Goal: Task Accomplishment & Management: Manage account settings

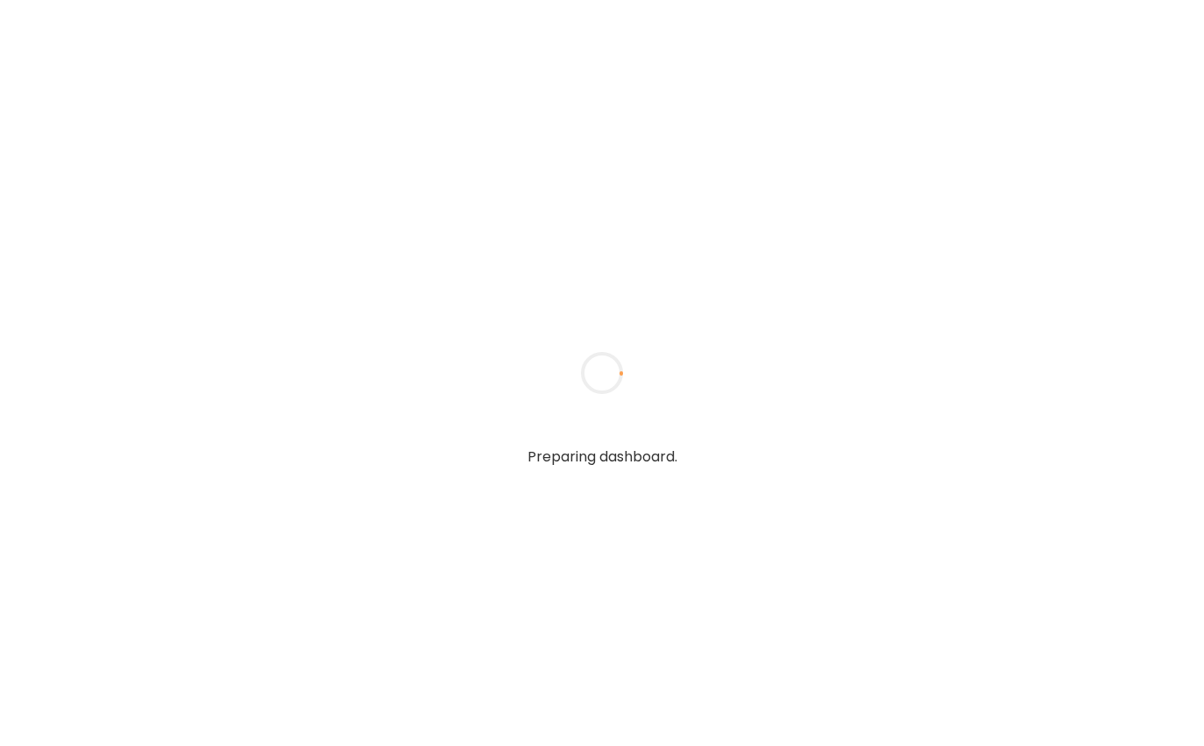
type textarea "**********"
type input "**********"
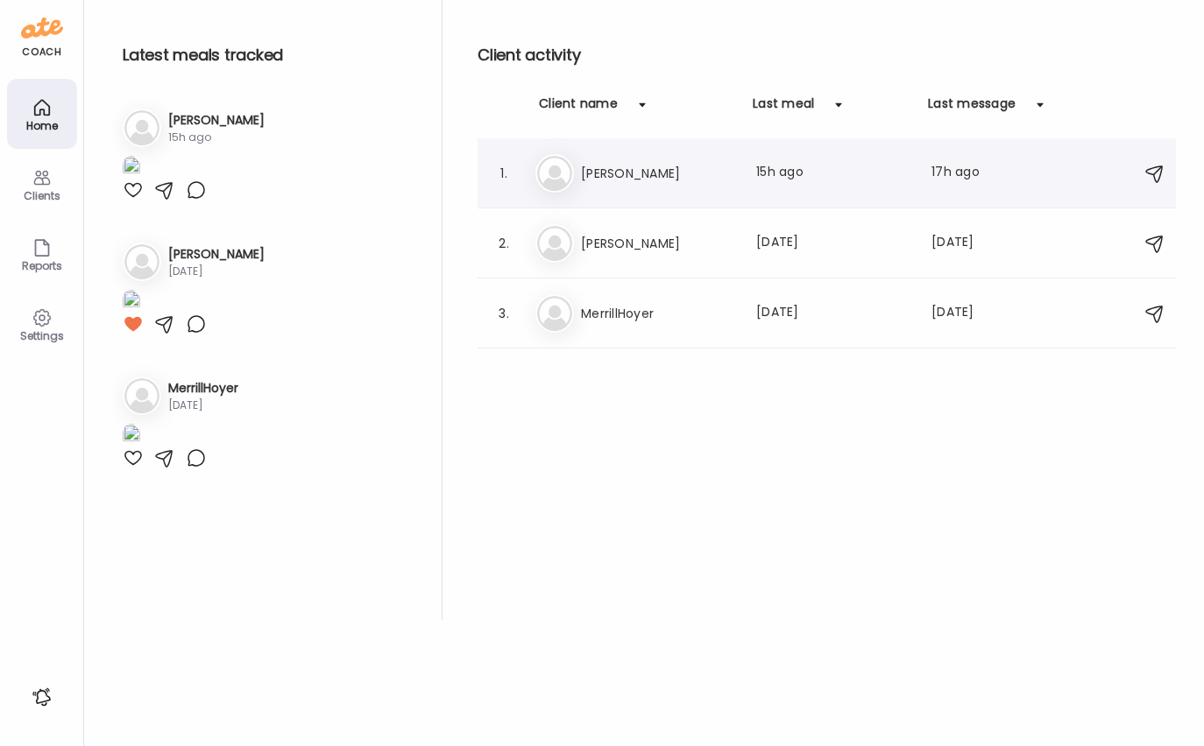
click at [614, 170] on h3 "[PERSON_NAME]" at bounding box center [658, 173] width 154 height 21
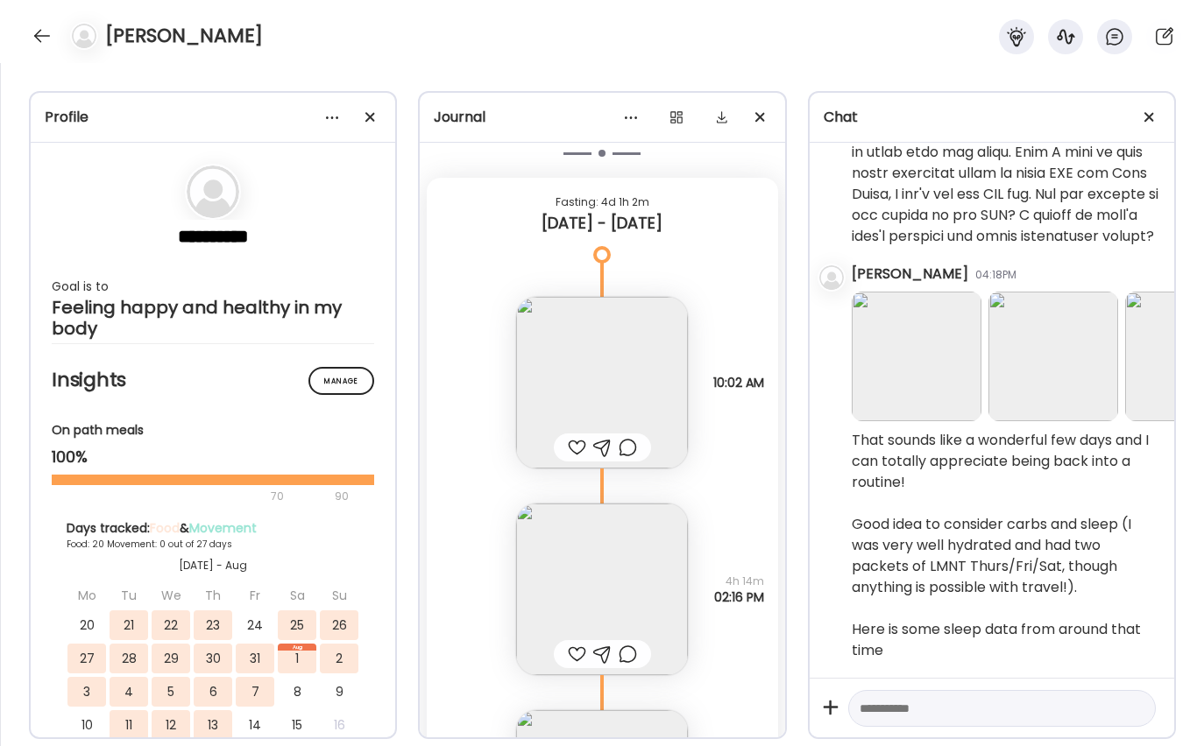
scroll to position [21907, 0]
click at [917, 360] on img at bounding box center [916, 357] width 130 height 130
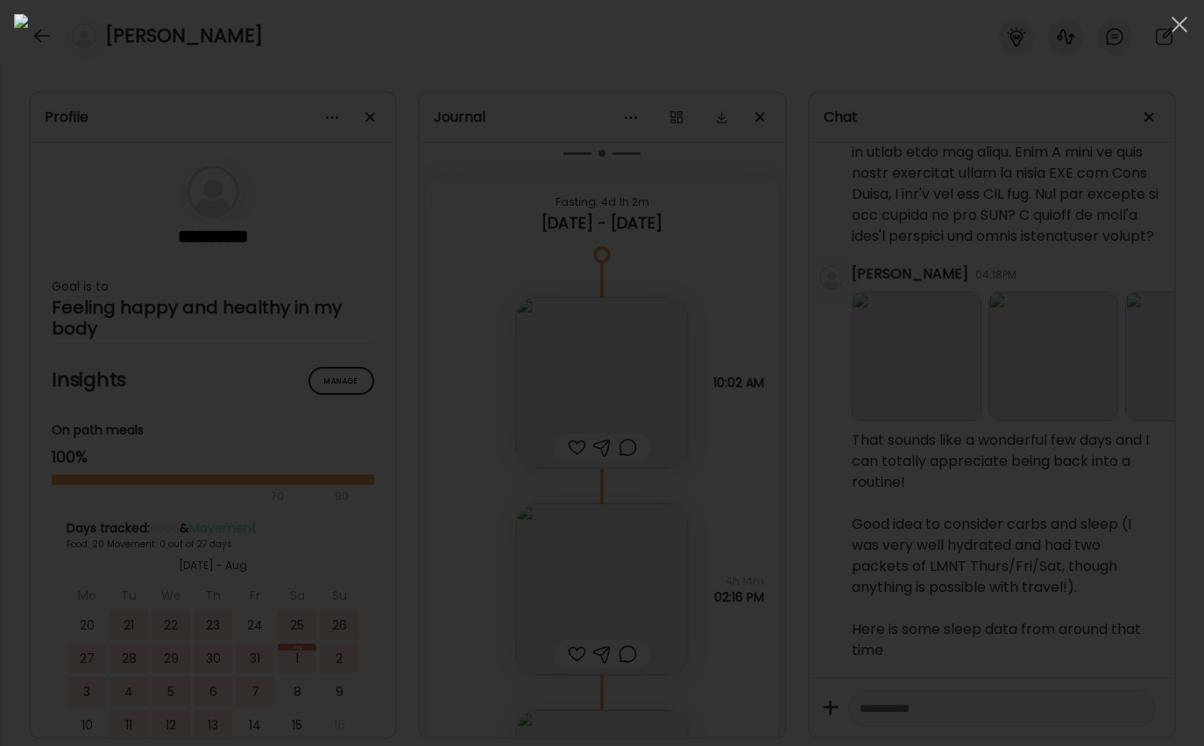
click at [1098, 216] on div at bounding box center [602, 373] width 1176 height 718
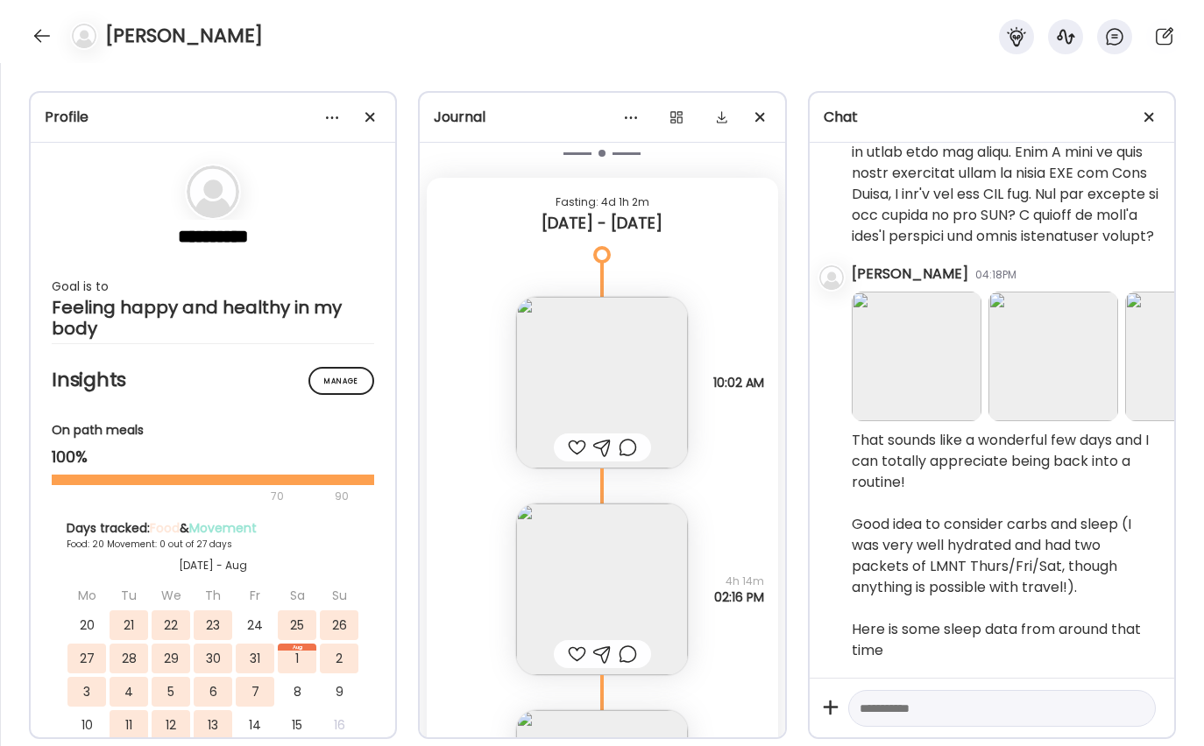
click at [1039, 335] on img at bounding box center [1053, 357] width 130 height 130
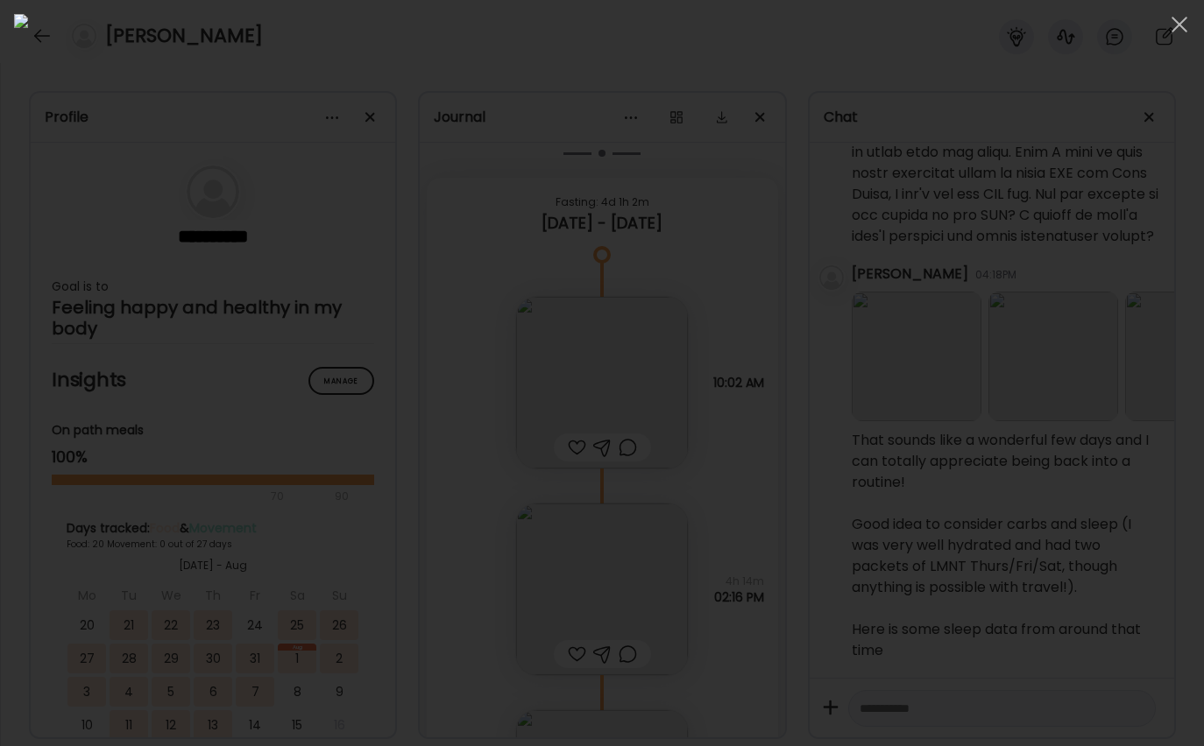
click at [1047, 342] on div at bounding box center [602, 373] width 1176 height 718
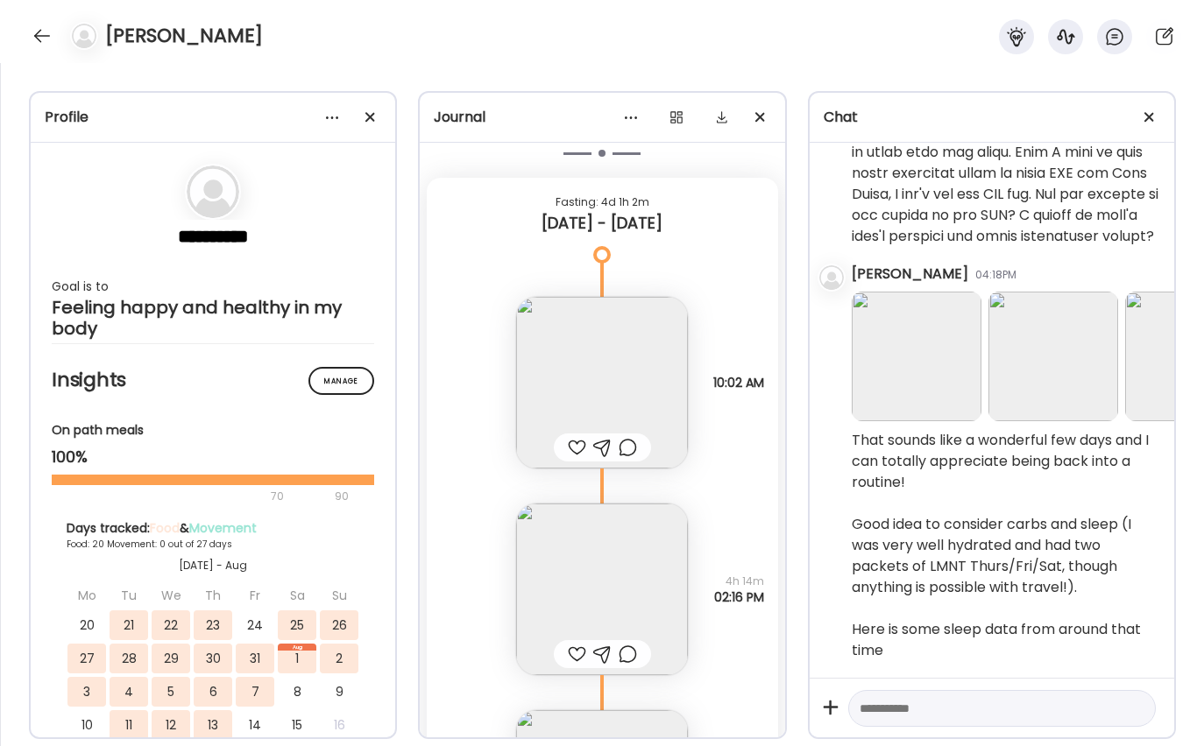
click at [1156, 335] on img at bounding box center [1190, 357] width 130 height 130
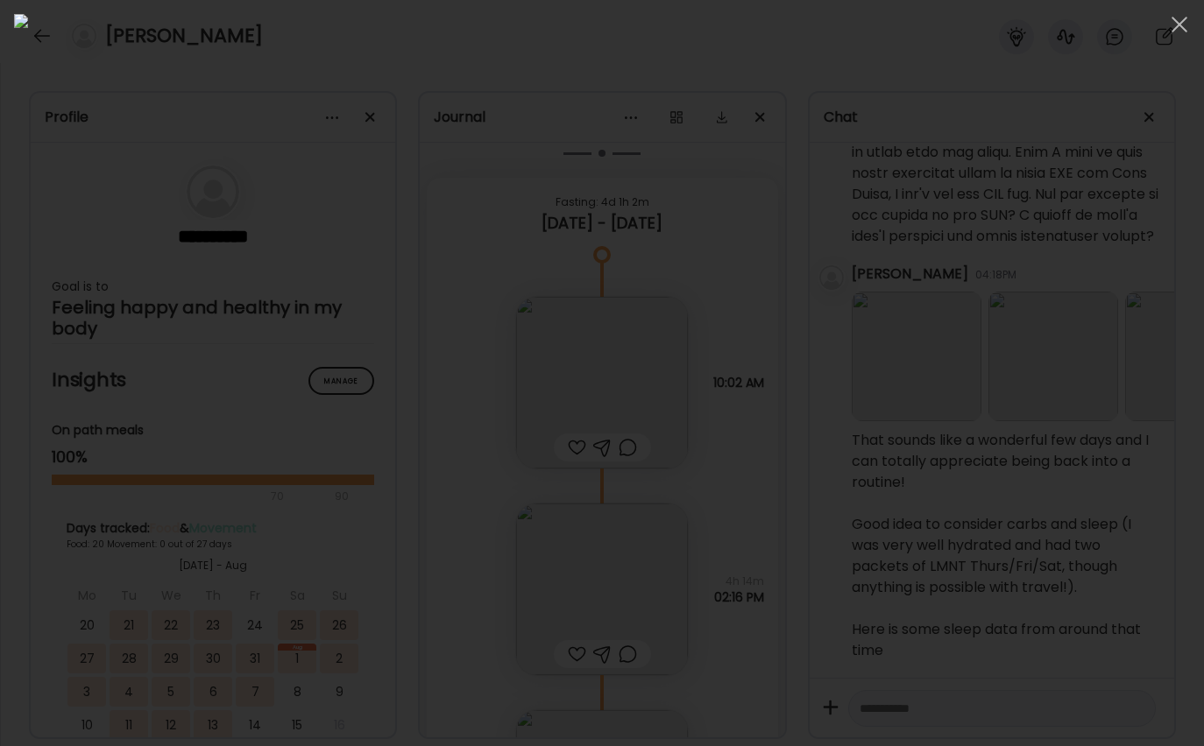
click at [1096, 356] on div at bounding box center [602, 373] width 1176 height 718
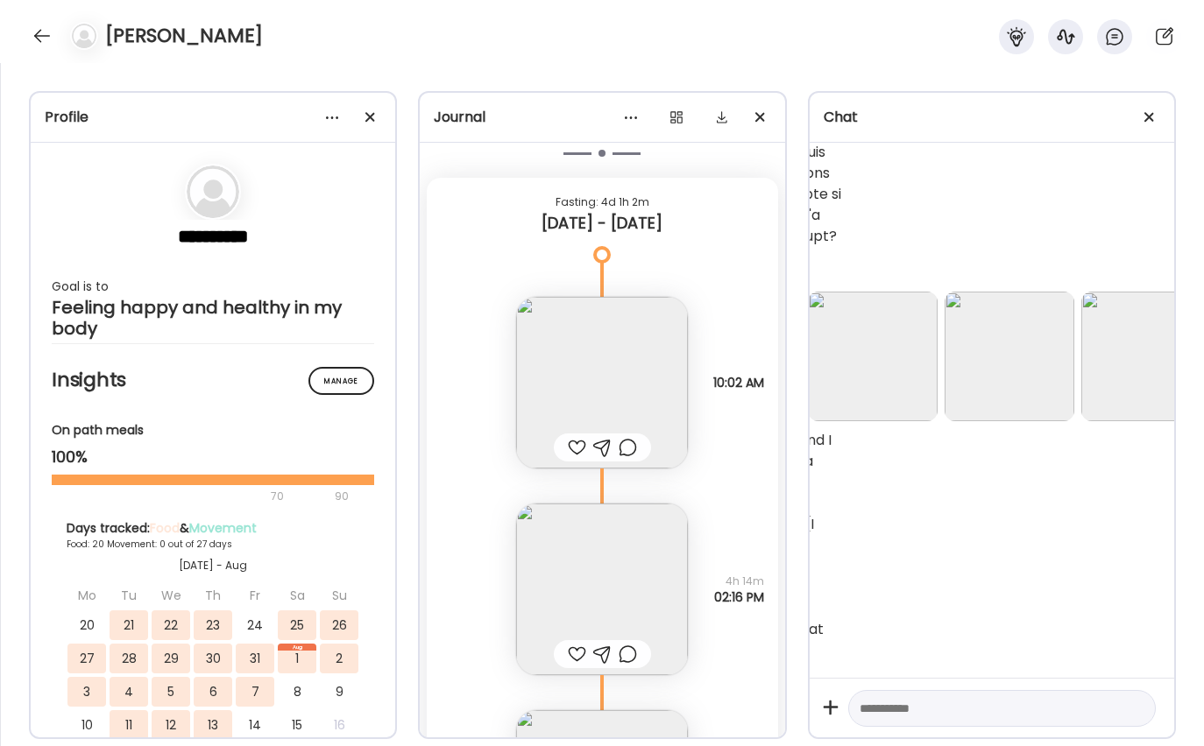
scroll to position [21907, 318]
click at [1014, 354] on img at bounding box center [1008, 357] width 130 height 130
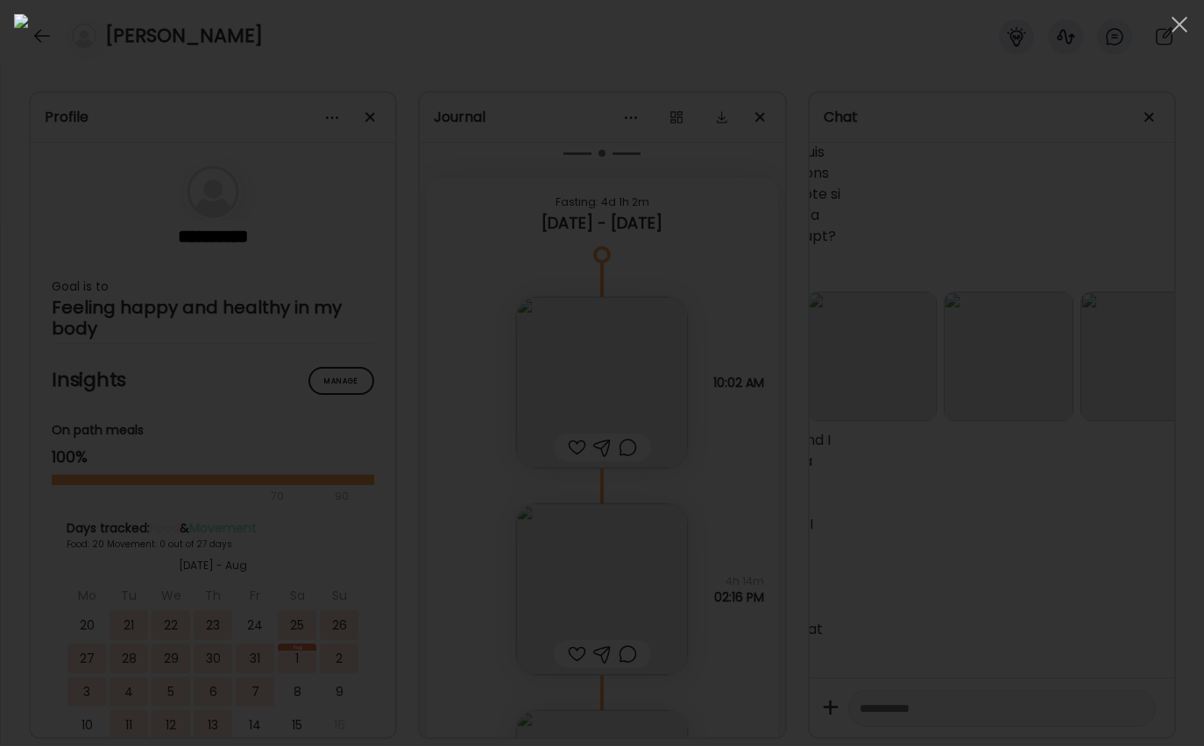
click at [1119, 357] on div at bounding box center [602, 373] width 1176 height 718
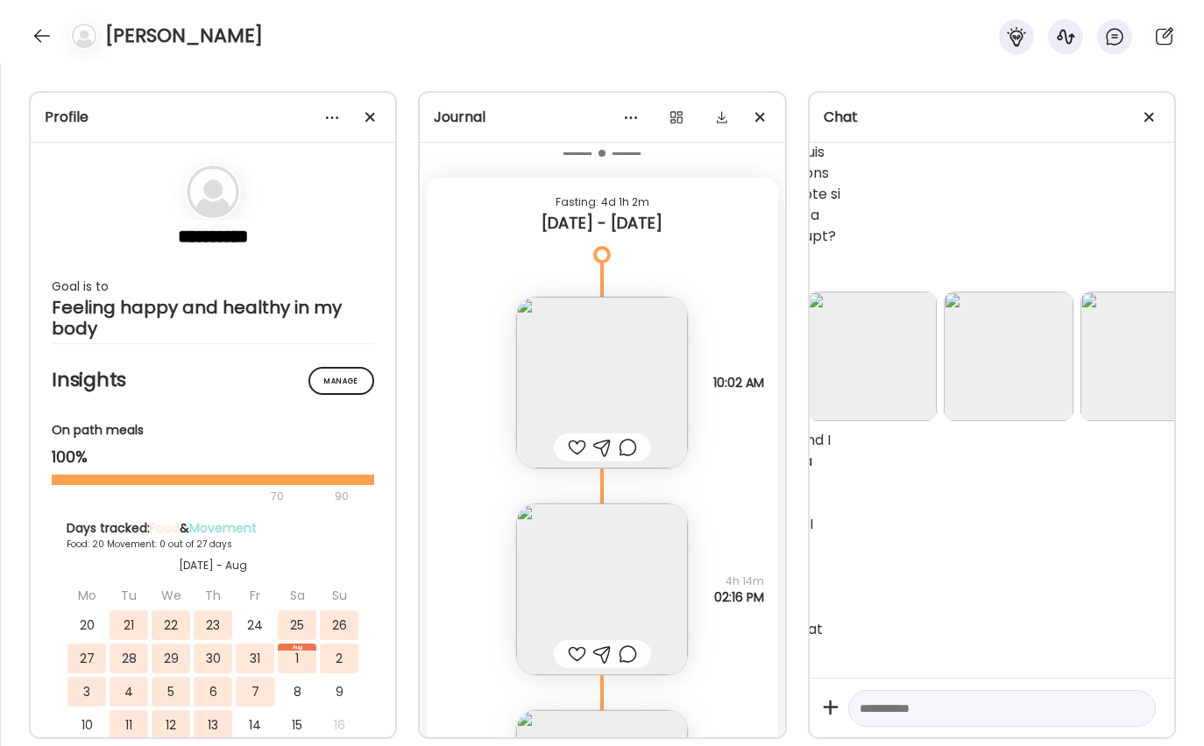
click at [1119, 357] on img at bounding box center [1145, 357] width 130 height 130
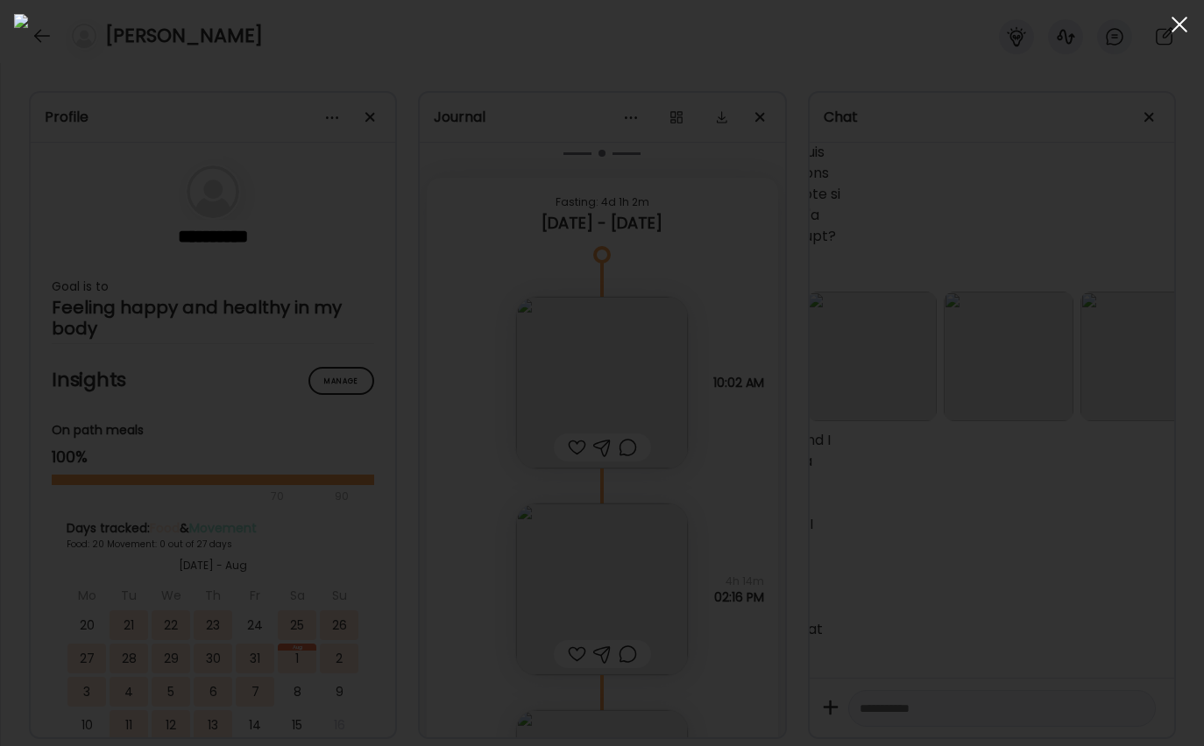
click at [1183, 18] on div at bounding box center [1179, 24] width 35 height 35
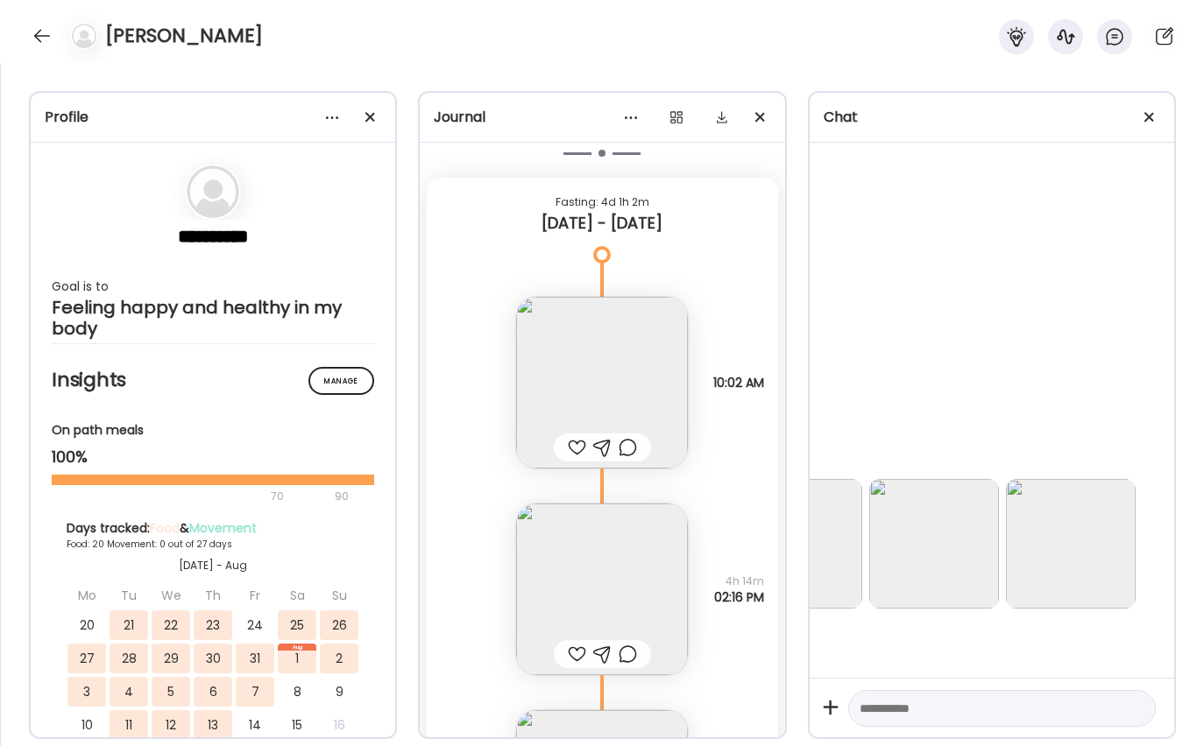
scroll to position [18728, 663]
click at [957, 524] on img at bounding box center [937, 546] width 130 height 130
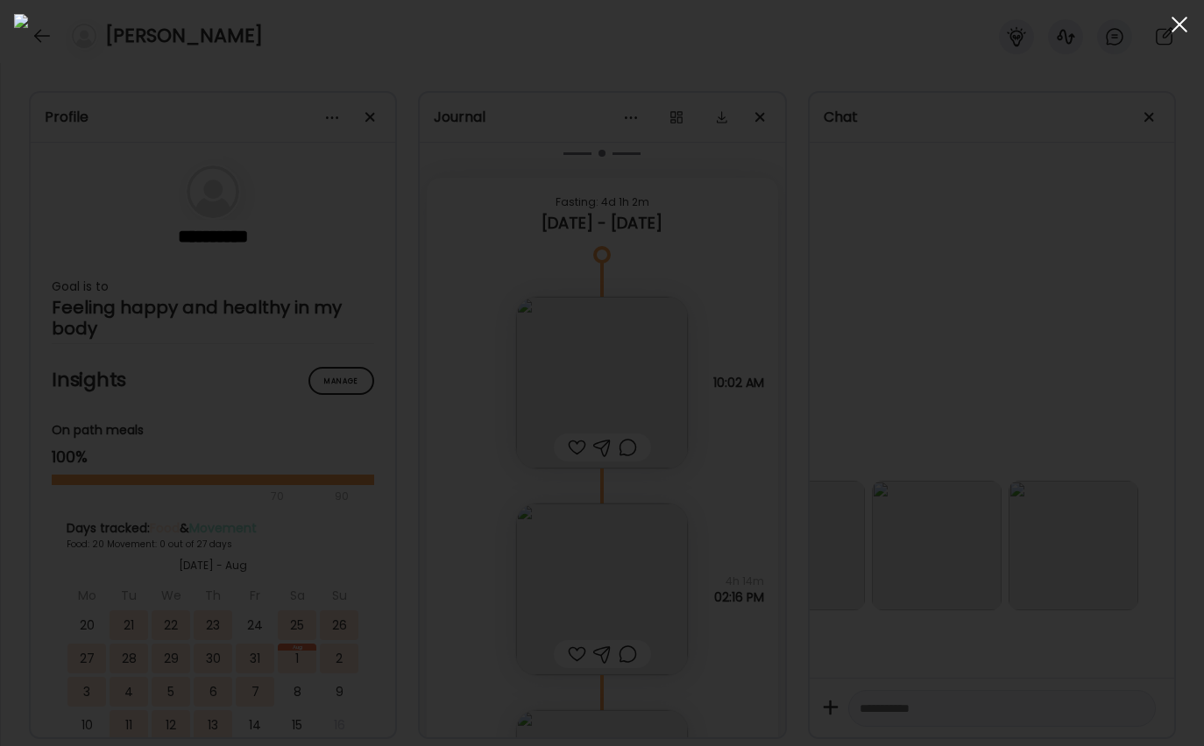
click at [1170, 19] on div at bounding box center [1179, 24] width 35 height 35
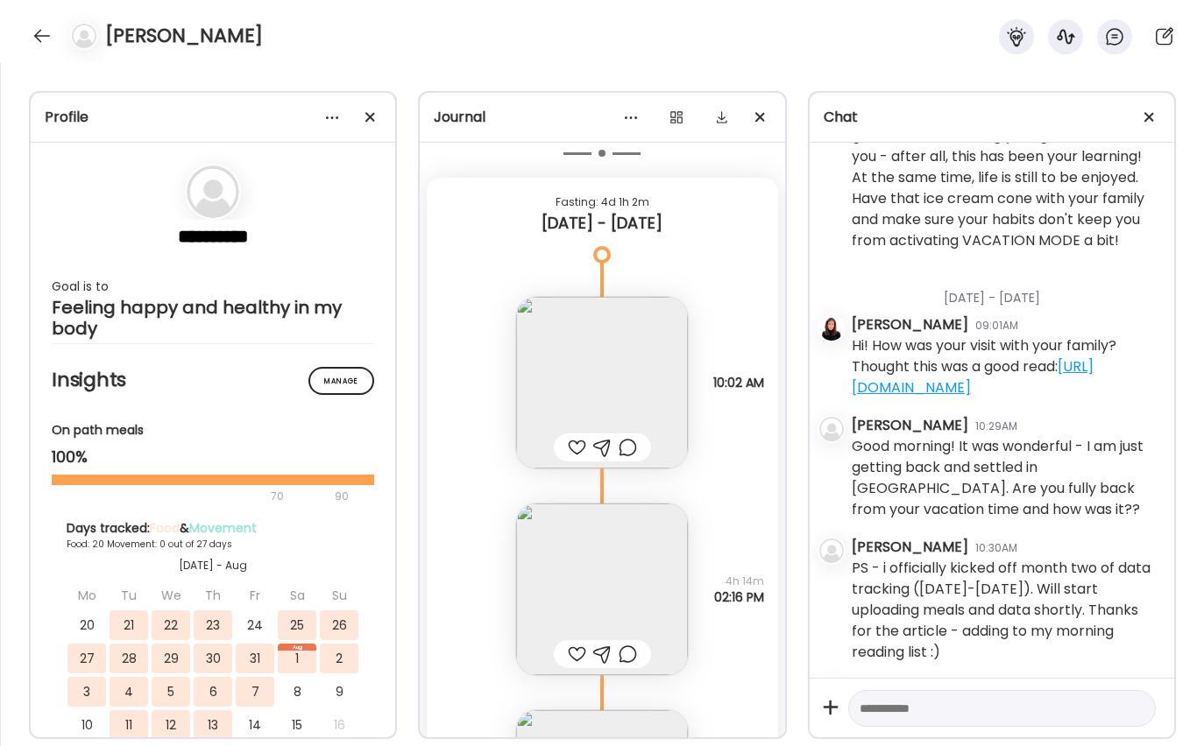
scroll to position [19743, 0]
click at [941, 698] on textarea at bounding box center [985, 708] width 253 height 21
type textarea "**********"
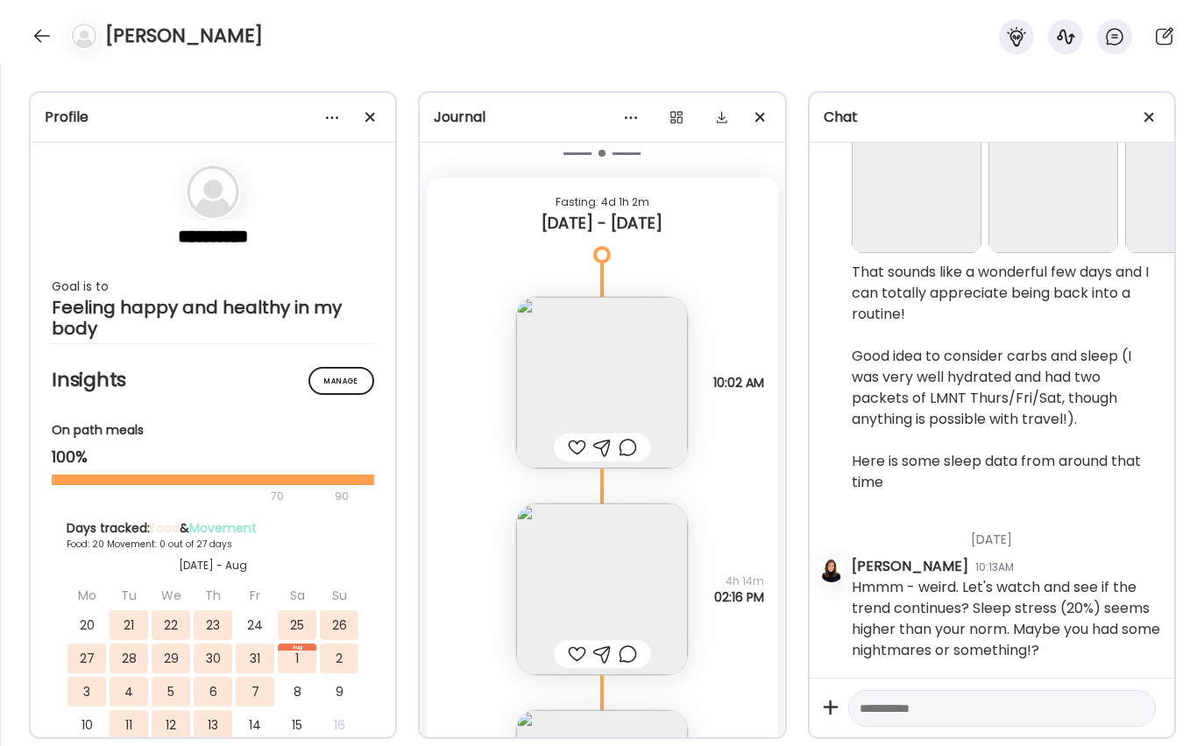
scroll to position [22075, 0]
